Goal: Navigation & Orientation: Go to known website

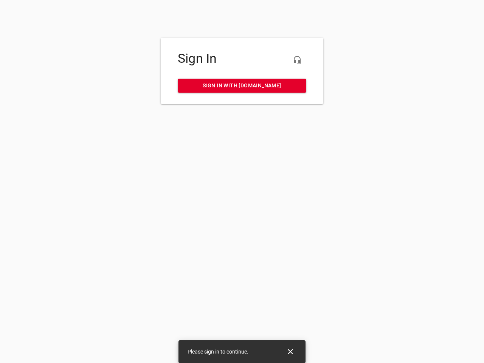
click at [297, 60] on icon "button" at bounding box center [296, 60] width 9 height 9
click at [290, 351] on icon "Close" at bounding box center [289, 351] width 5 height 5
